Goal: Find specific page/section: Find specific page/section

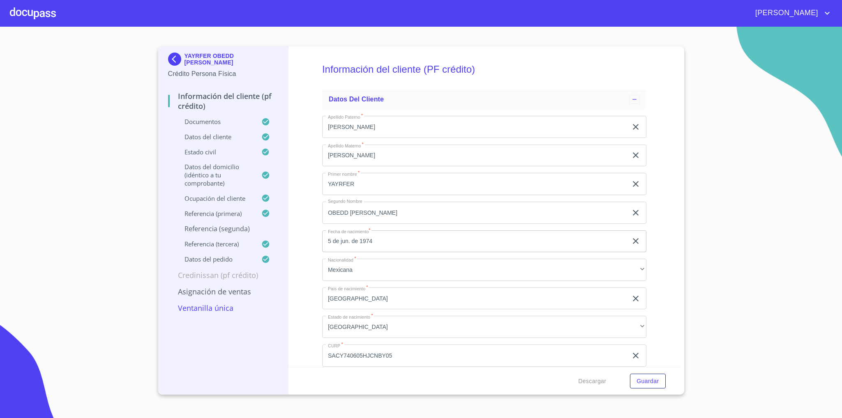
click at [179, 57] on img at bounding box center [176, 59] width 16 height 13
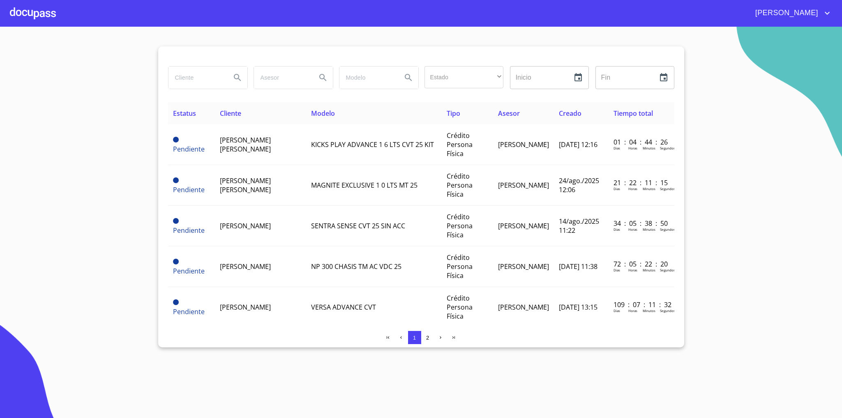
click at [216, 73] on input "search" at bounding box center [196, 78] width 56 height 22
type input "diego"
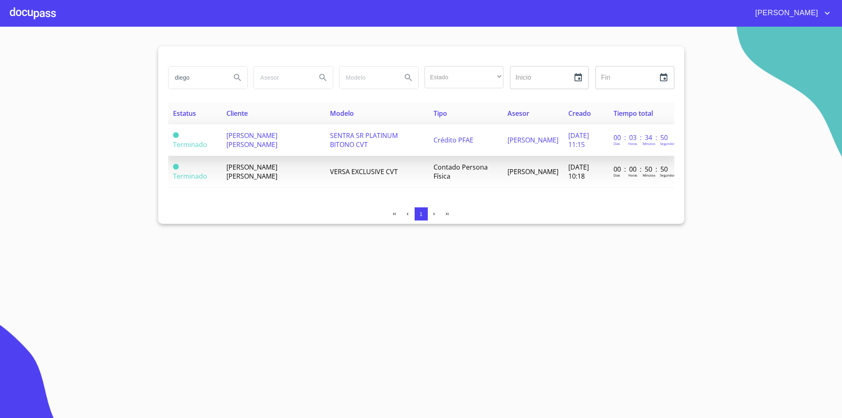
click at [330, 136] on span "SENTRA SR PLATINUM BITONO CVT" at bounding box center [364, 140] width 68 height 18
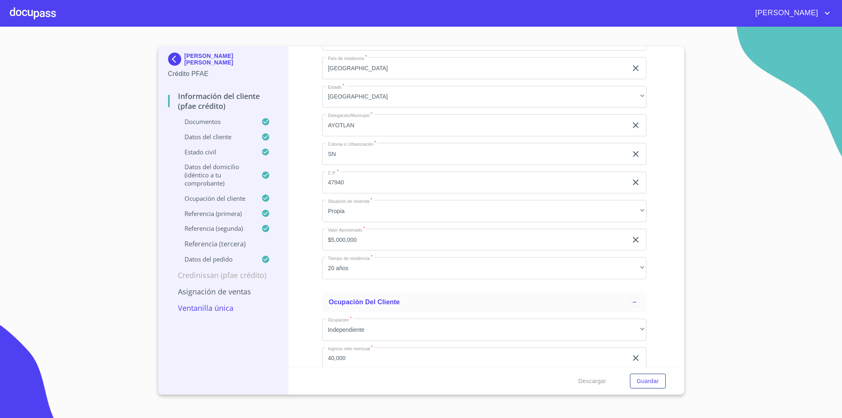
scroll to position [3730, 0]
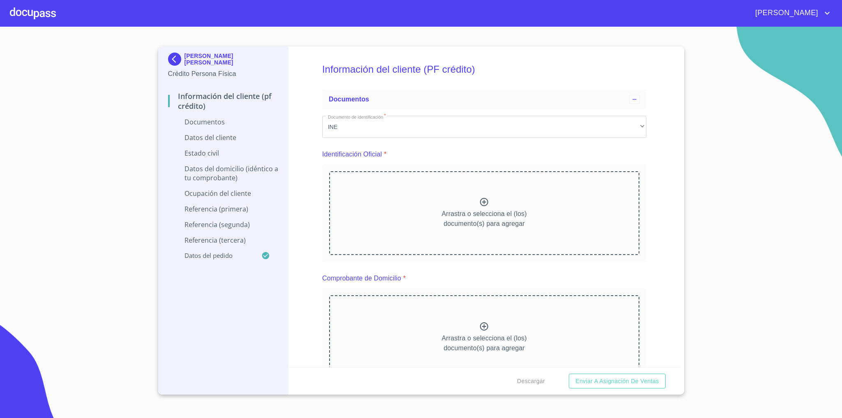
scroll to position [1028, 0]
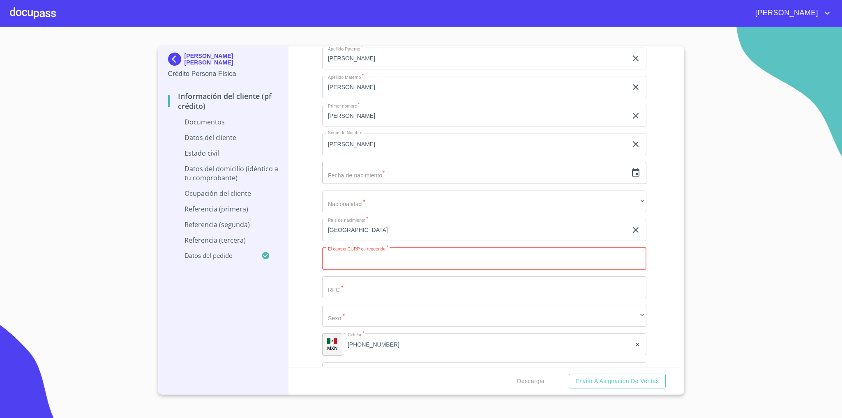
click at [523, 306] on div "Apellido [PERSON_NAME]   * [PERSON_NAME] ​ Apellido Materno   * [PERSON_NAME] ​…" at bounding box center [484, 216] width 324 height 350
click at [501, 290] on input "Documento de identificación   *" at bounding box center [484, 288] width 324 height 22
click at [174, 60] on img at bounding box center [176, 59] width 16 height 13
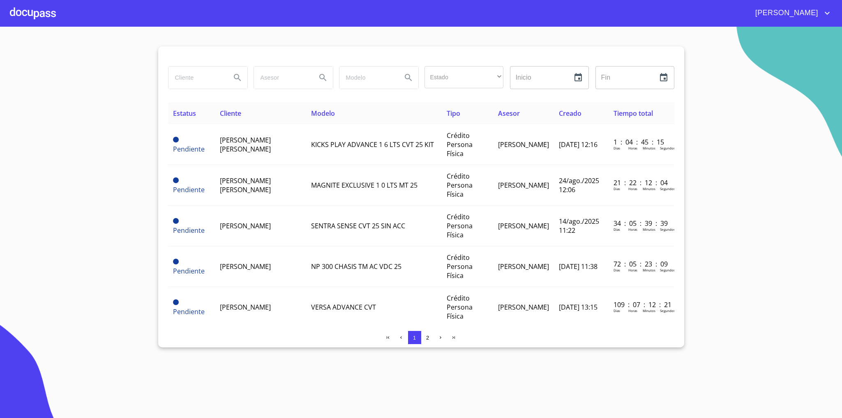
click at [206, 85] on input "search" at bounding box center [196, 78] width 56 height 22
type input "diego"
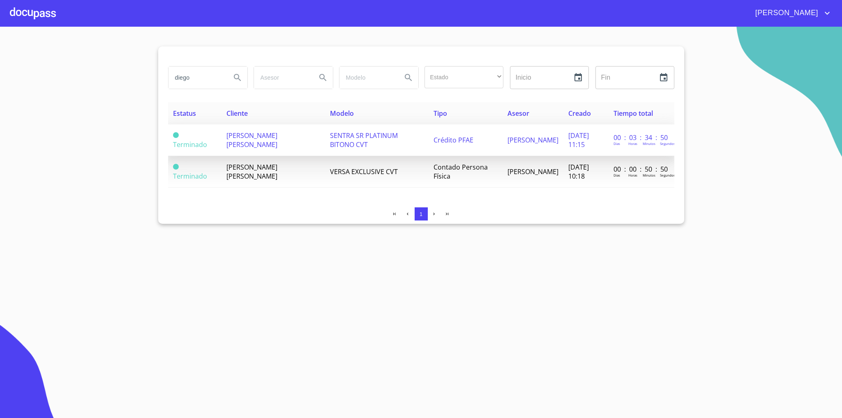
click at [243, 133] on span "[PERSON_NAME] [PERSON_NAME]" at bounding box center [251, 140] width 51 height 18
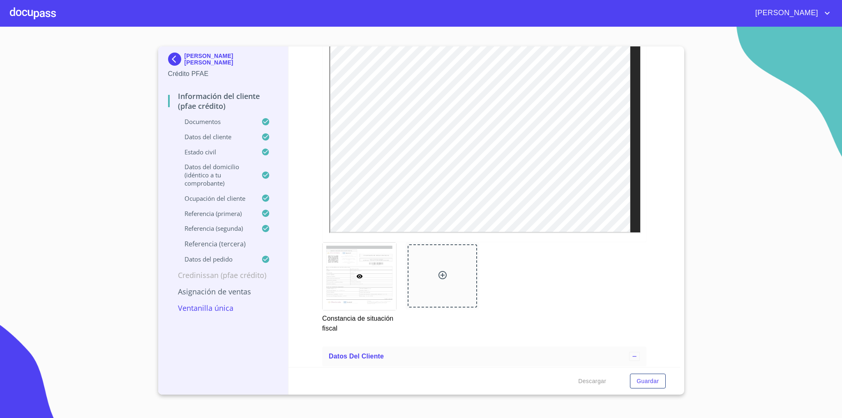
scroll to position [2450, 0]
